Goal: Task Accomplishment & Management: Complete application form

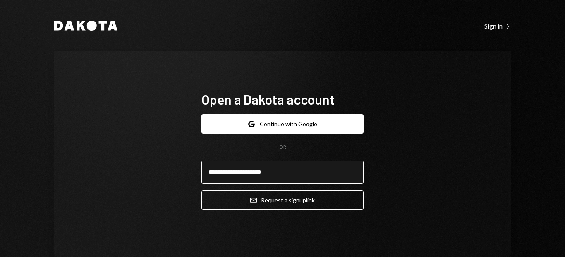
type input "**********"
click at [201, 190] on button "Email Request a sign up link" at bounding box center [282, 199] width 162 height 19
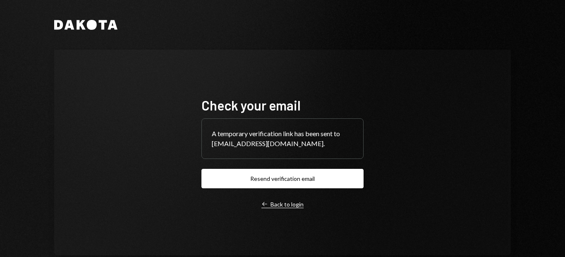
click at [290, 204] on div "Left Arrow Back to login" at bounding box center [282, 204] width 42 height 7
